Goal: Task Accomplishment & Management: Manage account settings

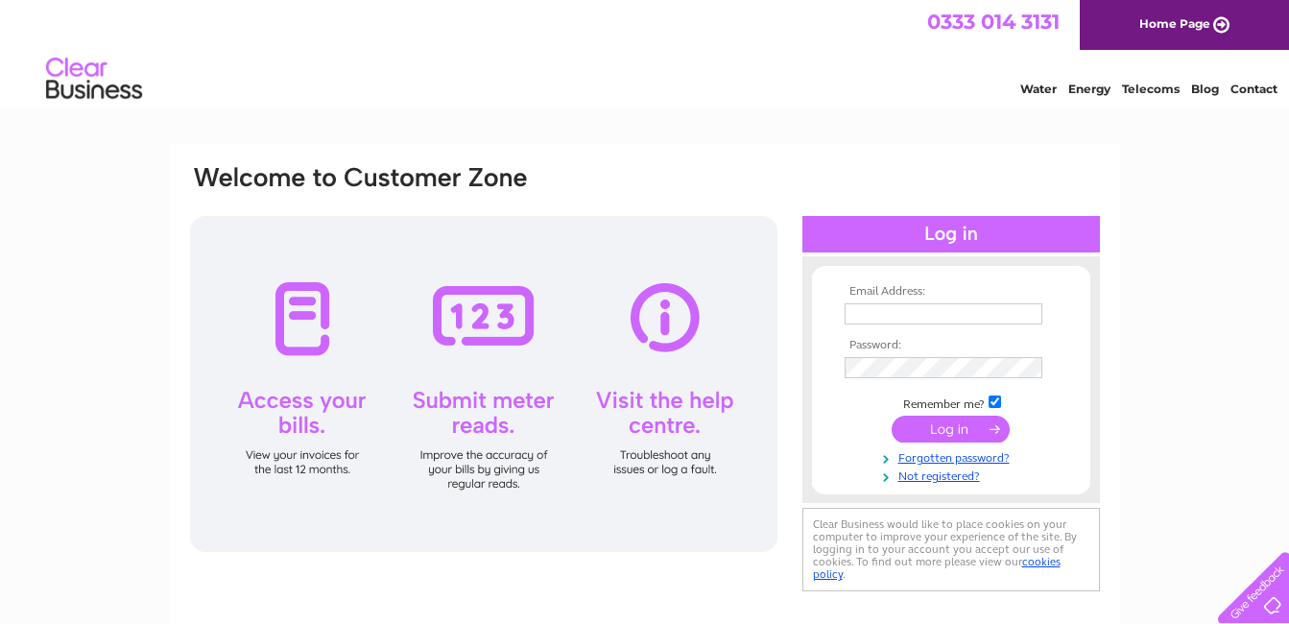
type input "moirarennthree@outlook.com"
click at [960, 429] on input "submit" at bounding box center [951, 429] width 118 height 27
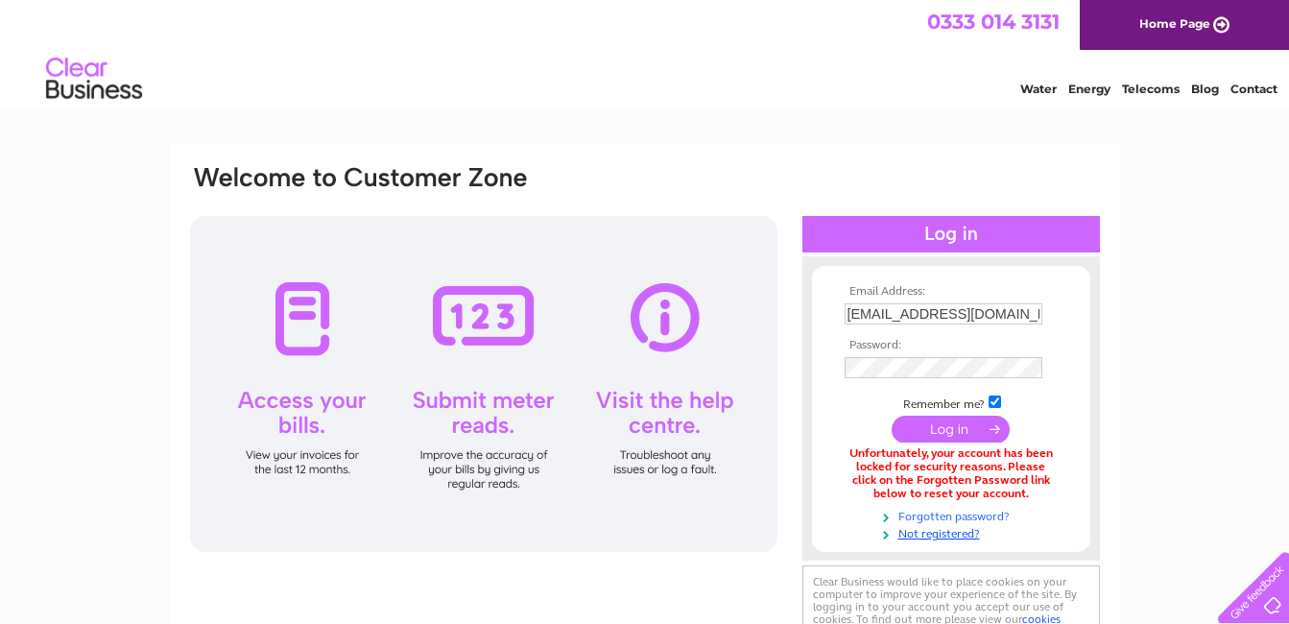
click at [934, 516] on link "Forgotten password?" at bounding box center [954, 515] width 218 height 18
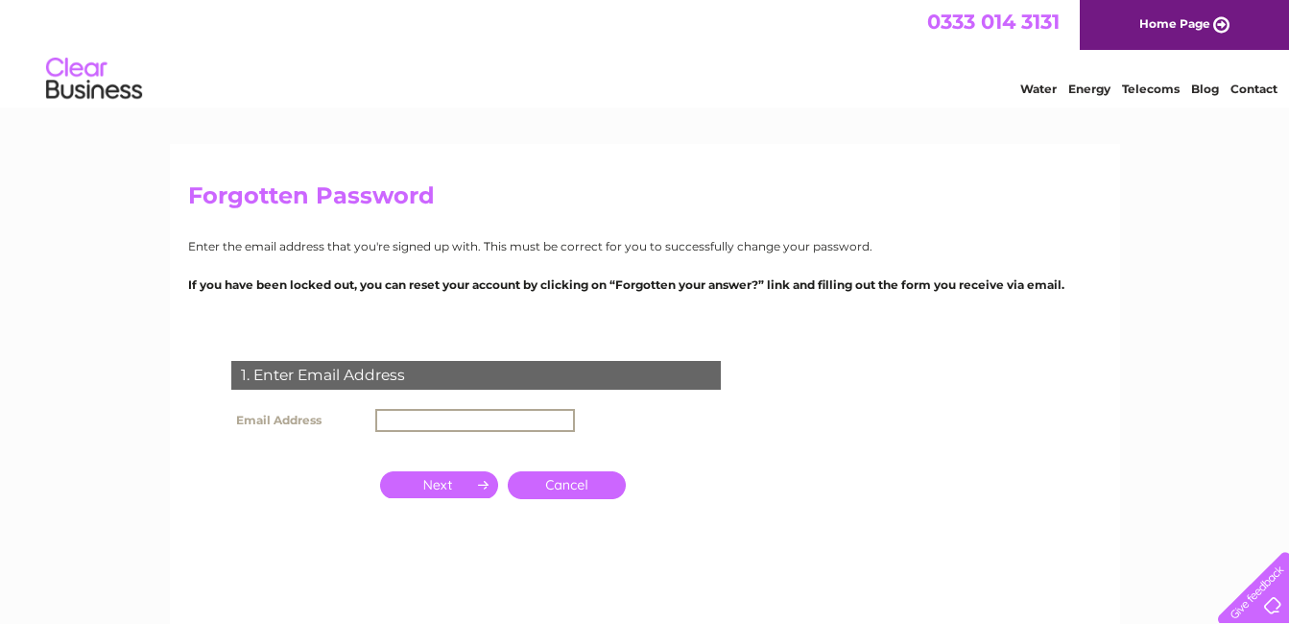
click at [378, 420] on input "text" at bounding box center [475, 420] width 200 height 23
type input "[EMAIL_ADDRESS][DOMAIN_NAME]"
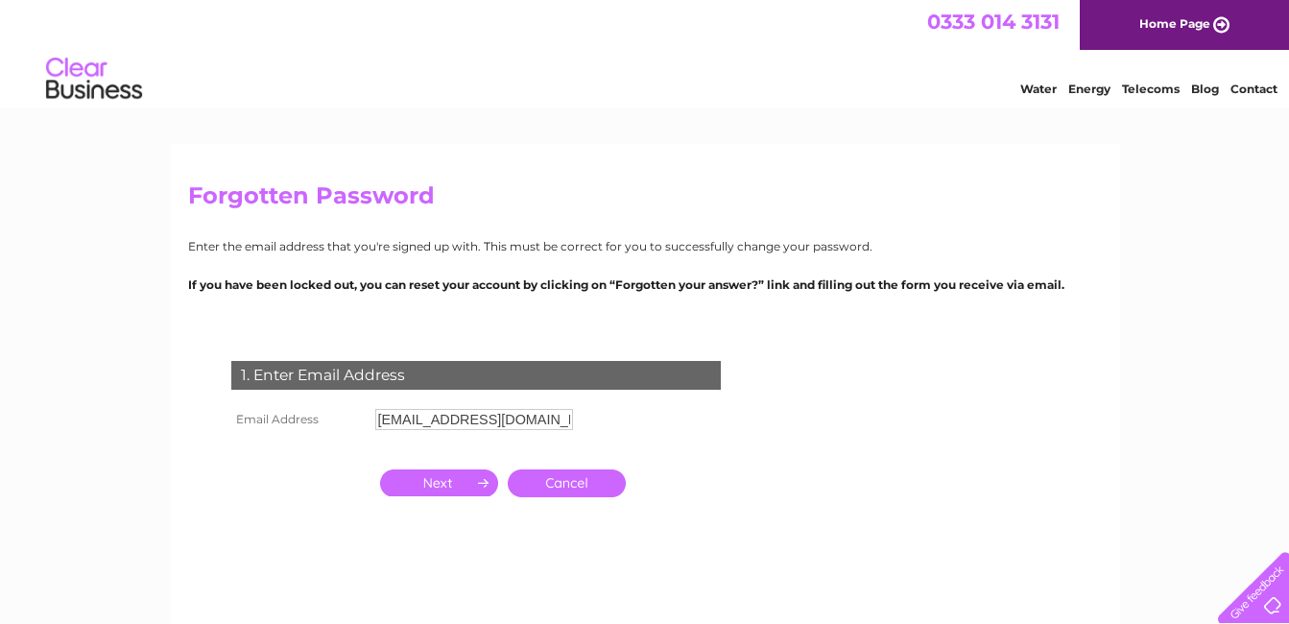
click at [464, 483] on input "button" at bounding box center [439, 482] width 118 height 27
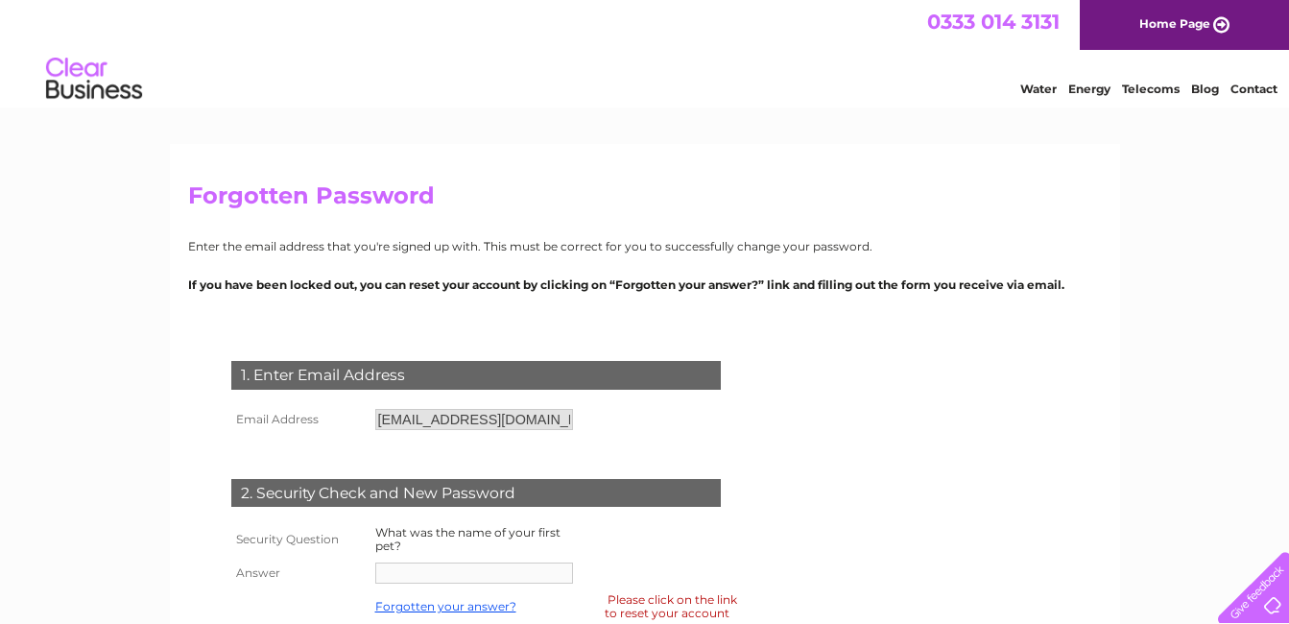
scroll to position [77, 0]
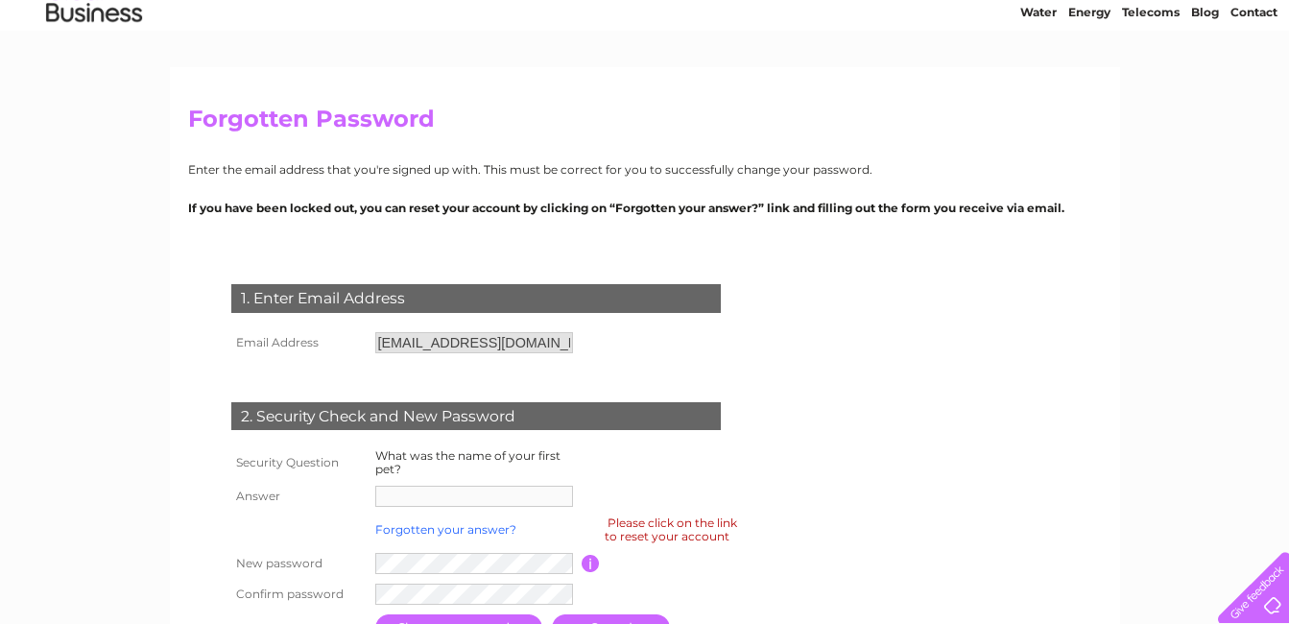
click at [433, 534] on link "Forgotten your answer?" at bounding box center [445, 529] width 141 height 14
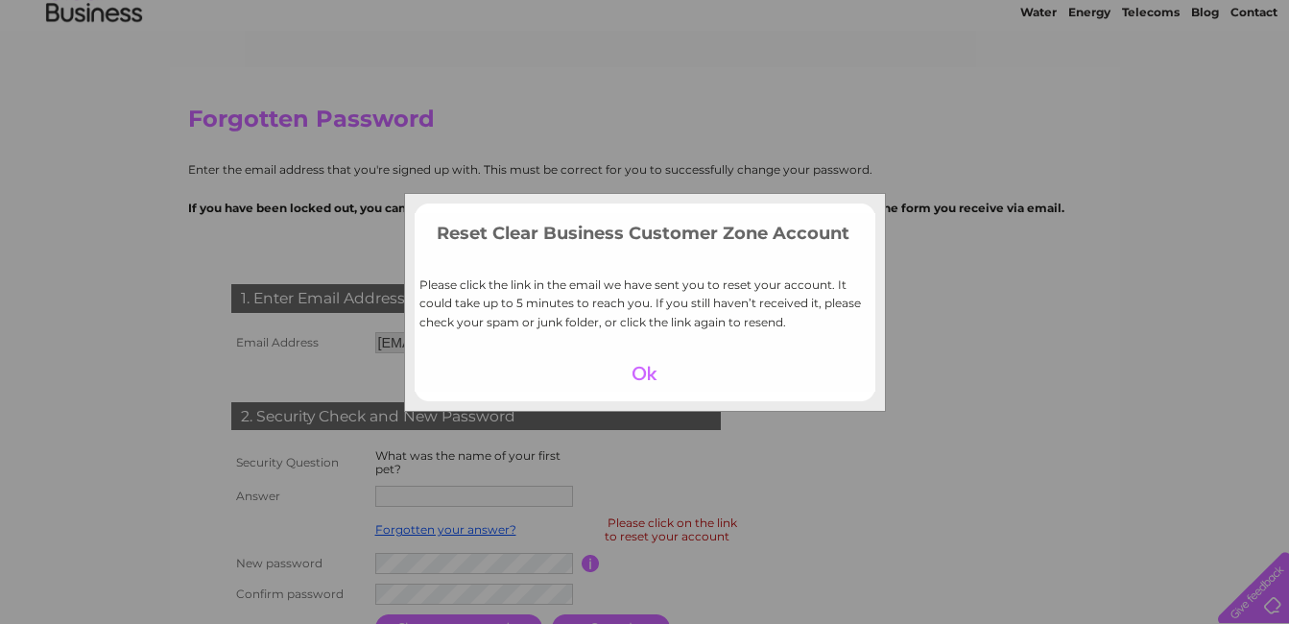
click at [639, 381] on div at bounding box center [645, 373] width 118 height 27
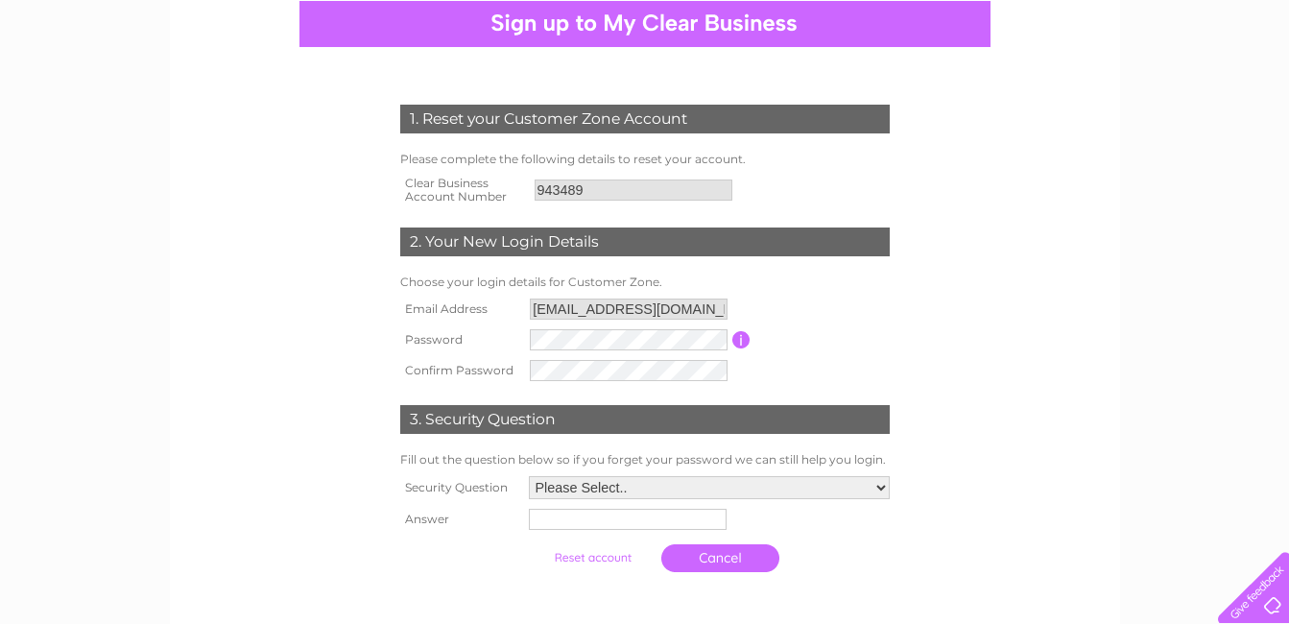
scroll to position [192, 0]
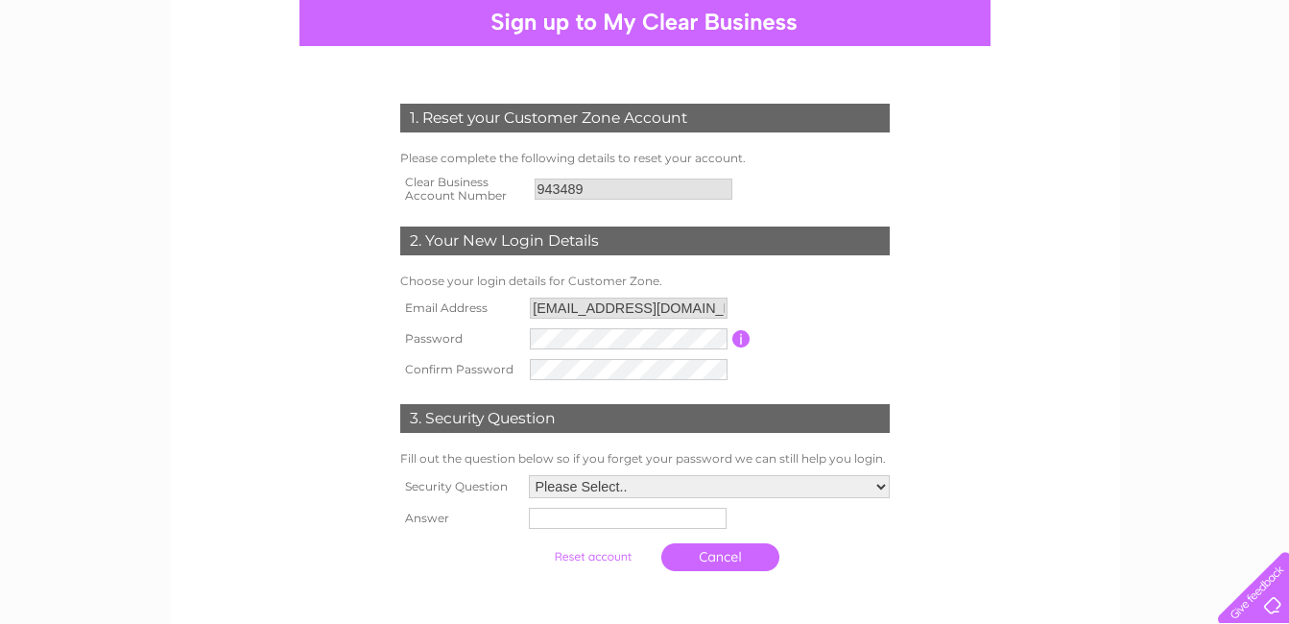
click at [955, 446] on form "1. Reset your Customer Zone Account Please complete the following details to re…" at bounding box center [645, 342] width 914 height 554
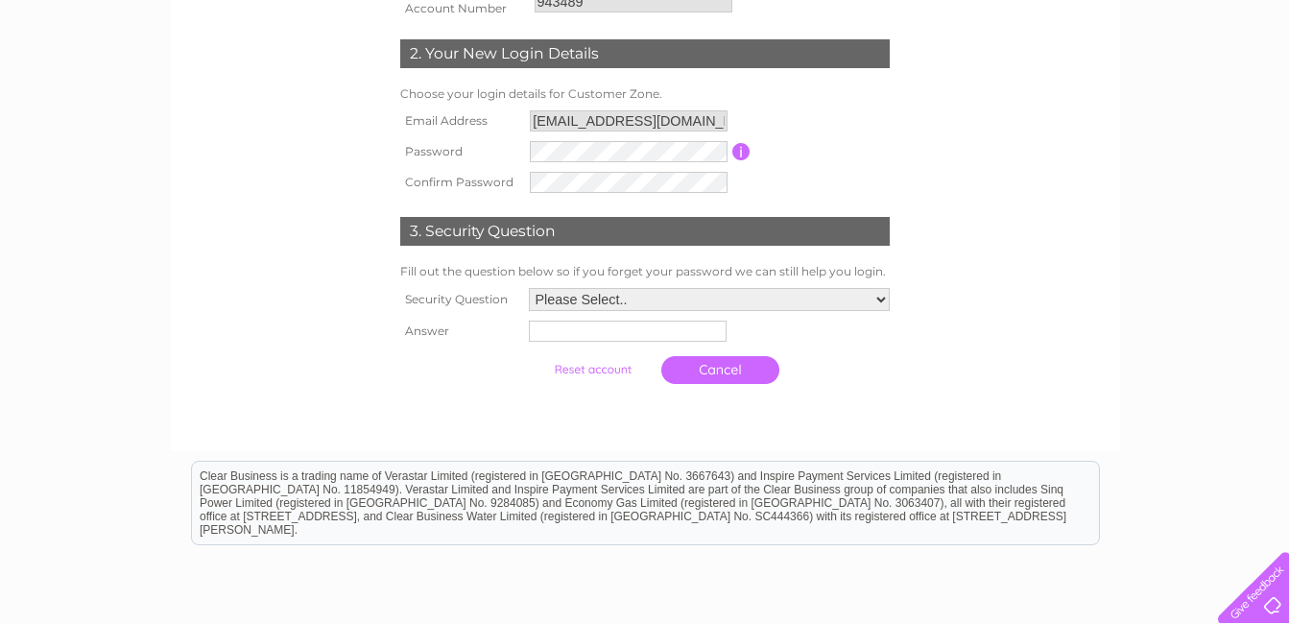
scroll to position [384, 0]
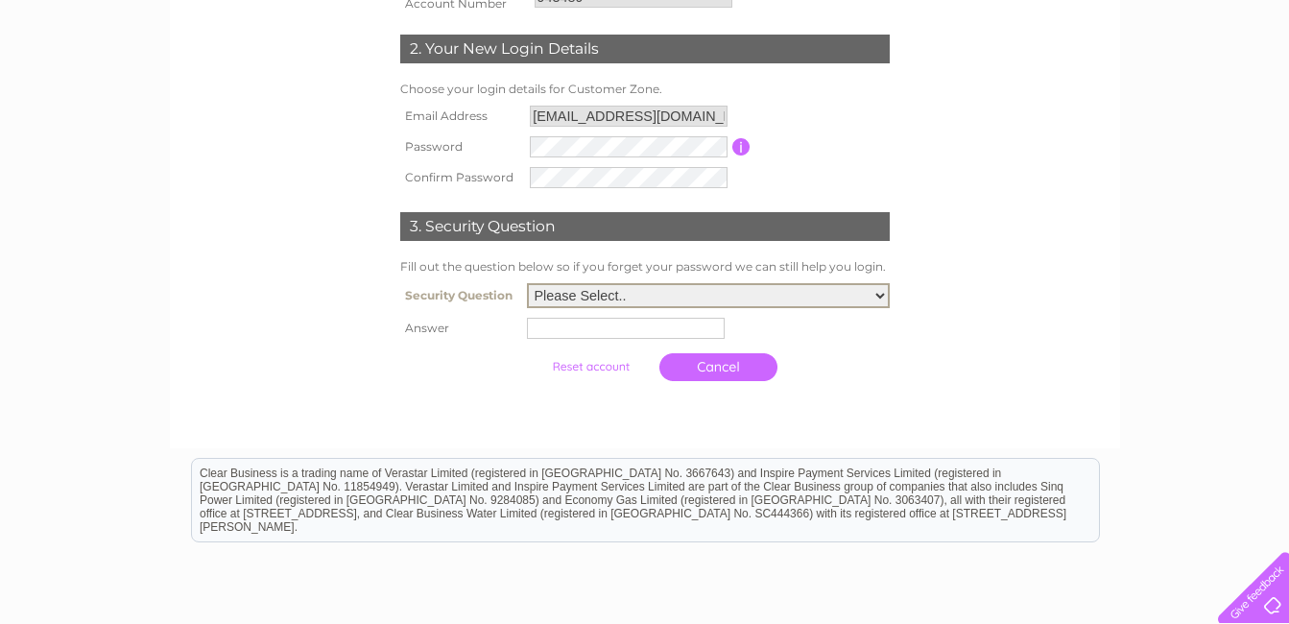
click at [574, 297] on select "Please Select.. In what town or city was your first job? In what town or city d…" at bounding box center [708, 295] width 363 height 25
click at [539, 299] on select "Please Select.. In what town or city was your first job? In what town or city d…" at bounding box center [708, 295] width 363 height 25
click at [564, 304] on select "Please Select.. In what town or city was your first job? In what town or city d…" at bounding box center [708, 295] width 363 height 25
select select "1"
click at [527, 284] on select "Please Select.. In what town or city was your first job? In what town or city d…" at bounding box center [708, 295] width 363 height 25
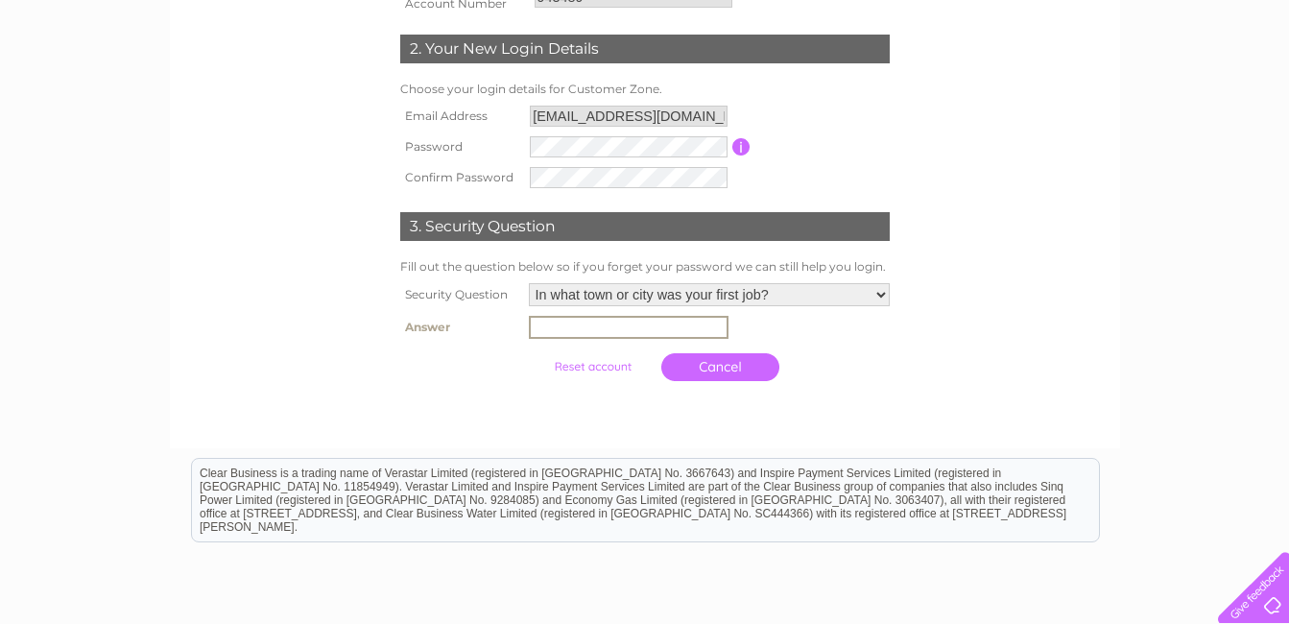
click at [529, 330] on input "text" at bounding box center [629, 327] width 200 height 23
type input "Arbroath"
click at [604, 368] on input "submit" at bounding box center [593, 364] width 118 height 27
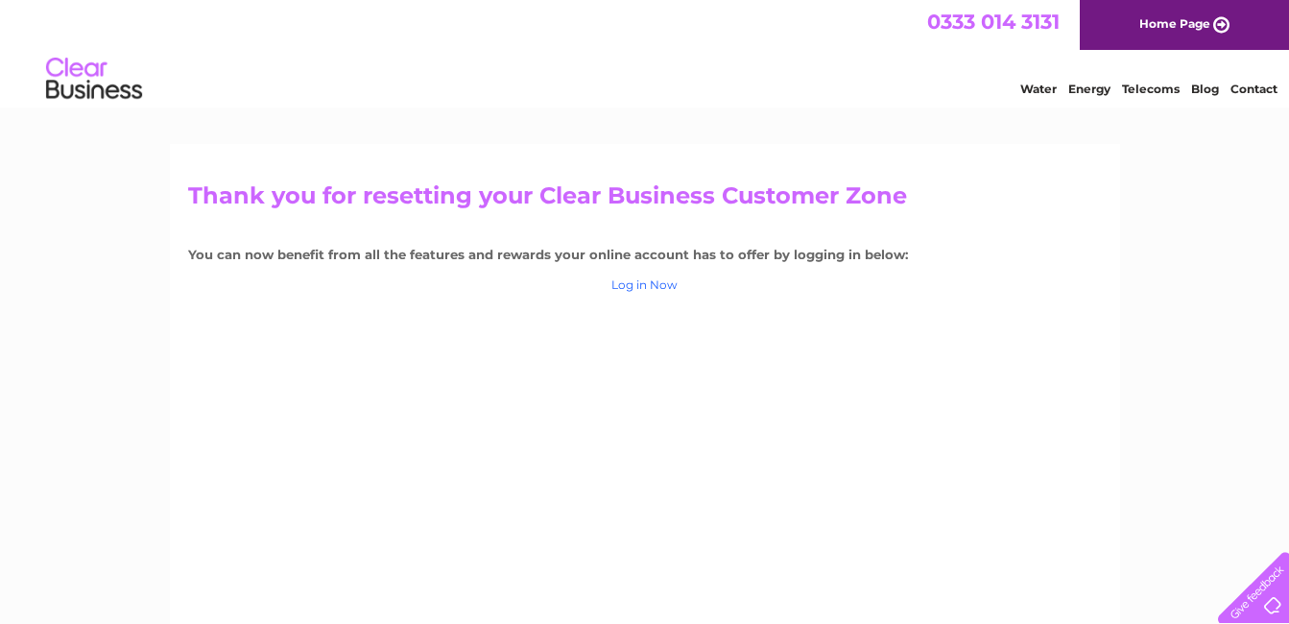
click at [652, 288] on link "Log in Now" at bounding box center [644, 284] width 66 height 14
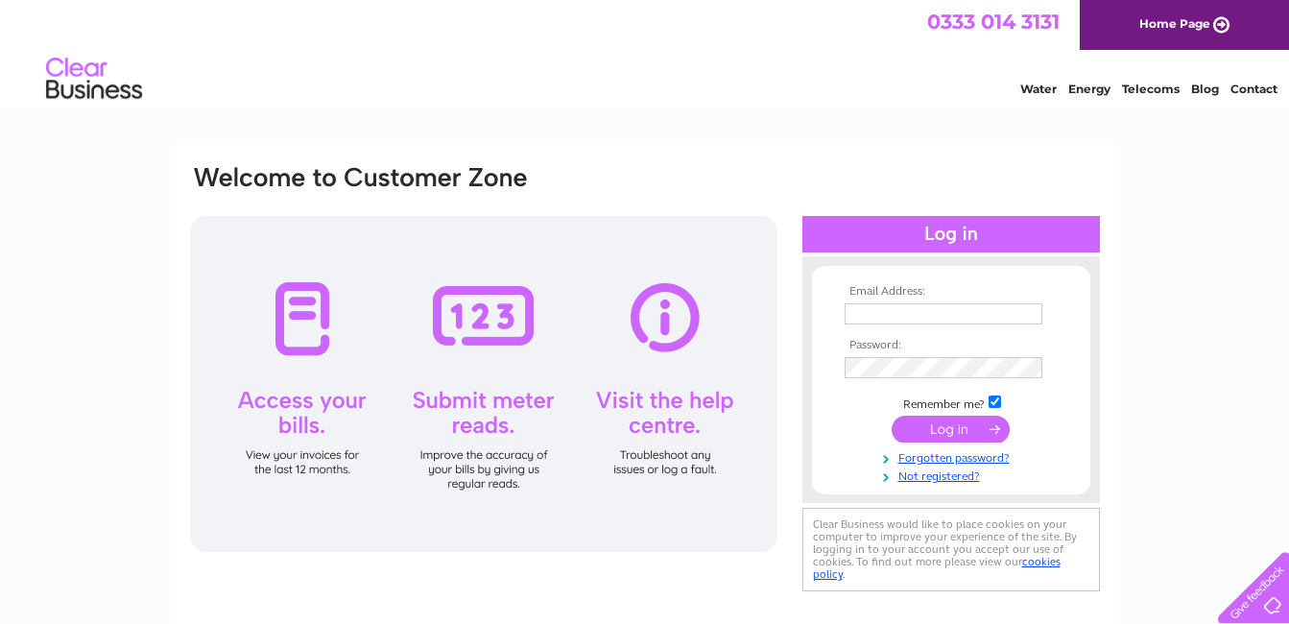
type input "[EMAIL_ADDRESS][DOMAIN_NAME]"
click at [952, 429] on input "submit" at bounding box center [951, 429] width 118 height 27
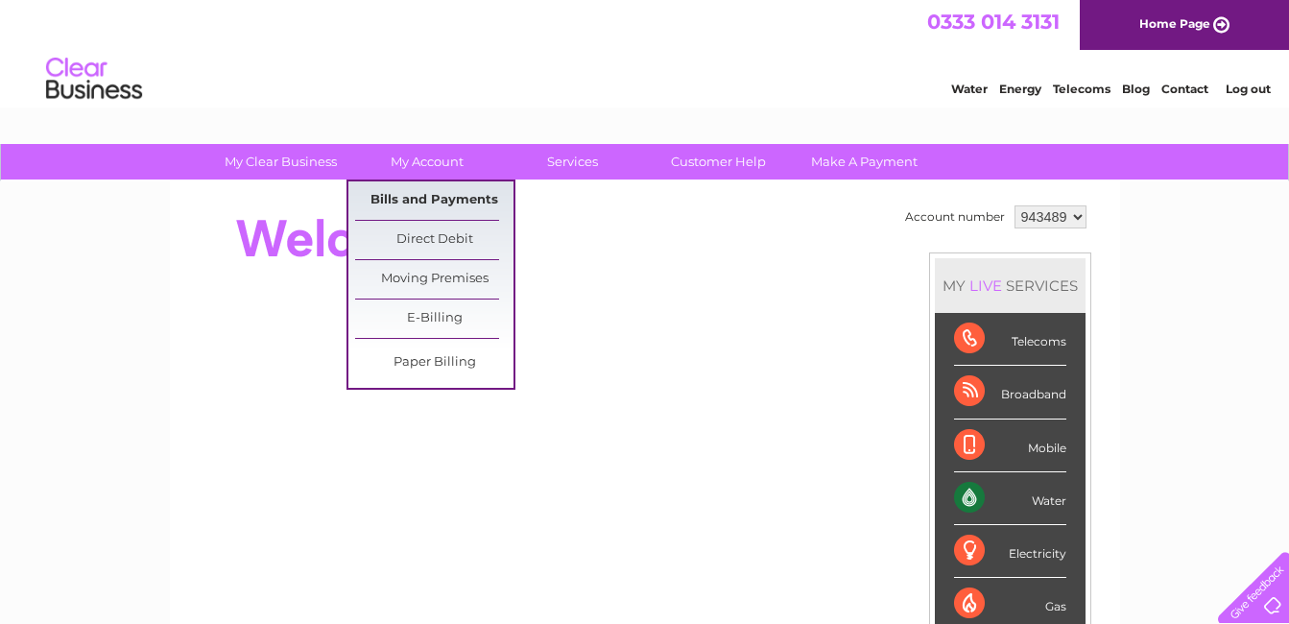
click at [422, 198] on link "Bills and Payments" at bounding box center [434, 200] width 158 height 38
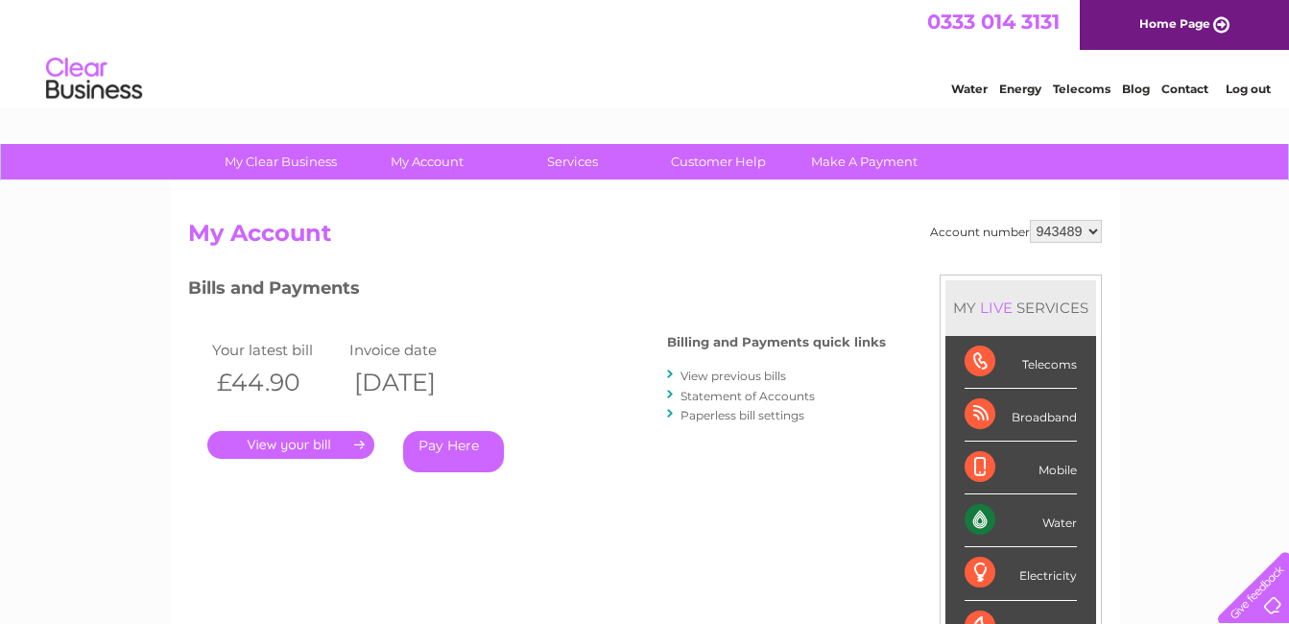
click at [309, 445] on link "." at bounding box center [290, 445] width 167 height 28
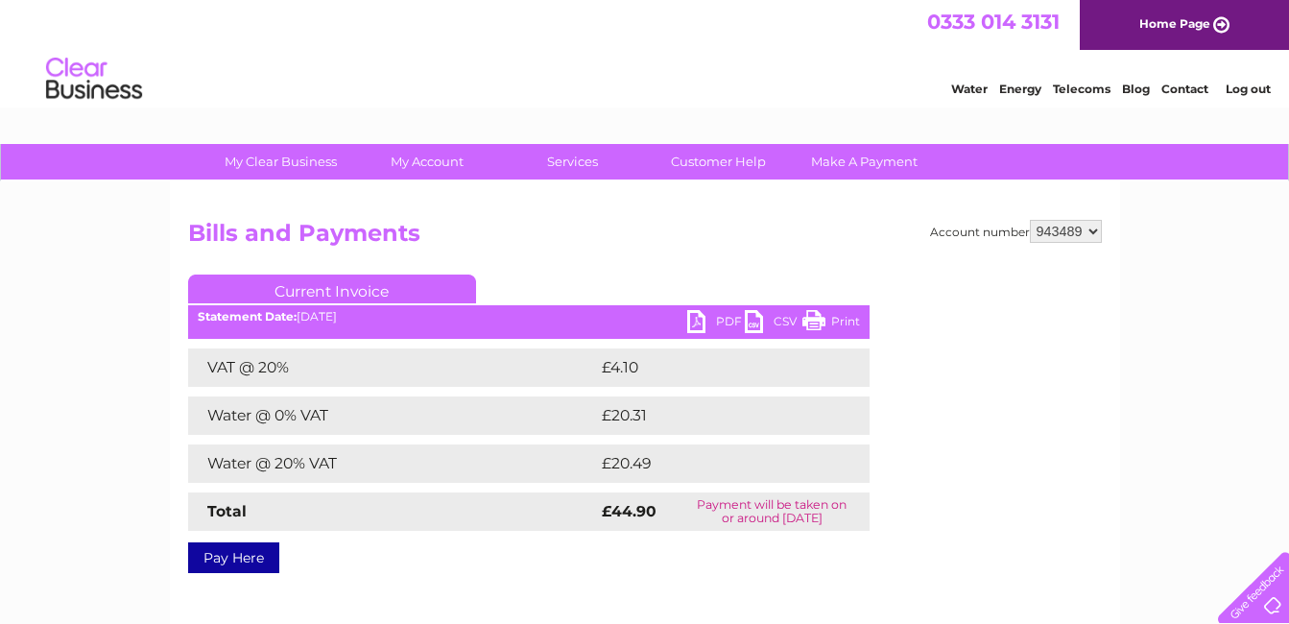
click at [819, 318] on link "Print" at bounding box center [832, 324] width 58 height 28
click at [814, 324] on link "Print" at bounding box center [832, 324] width 58 height 28
